Goal: Information Seeking & Learning: Understand process/instructions

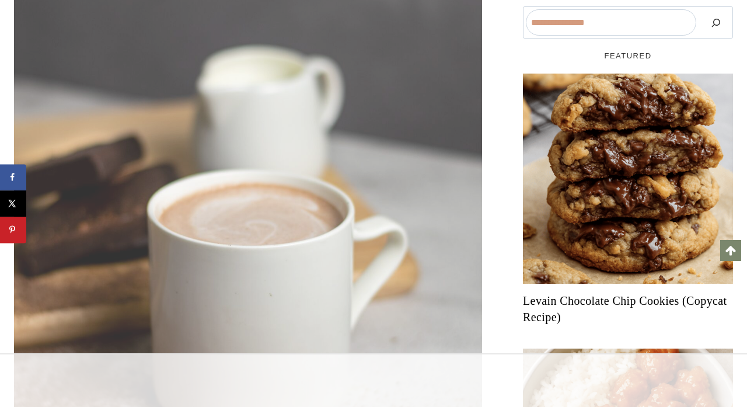
scroll to position [995, 0]
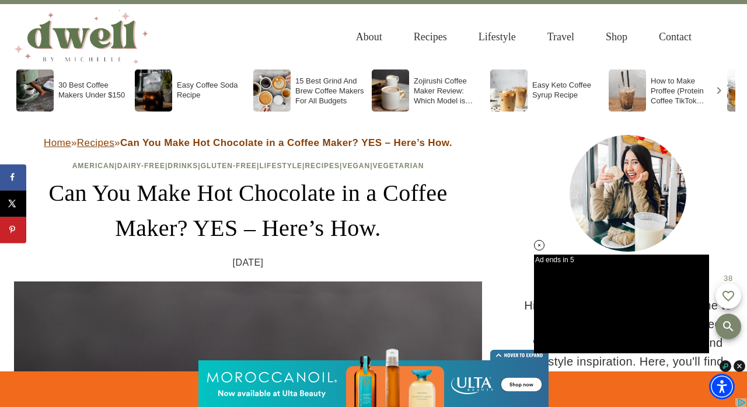
scroll to position [28, 0]
